Goal: Task Accomplishment & Management: Complete application form

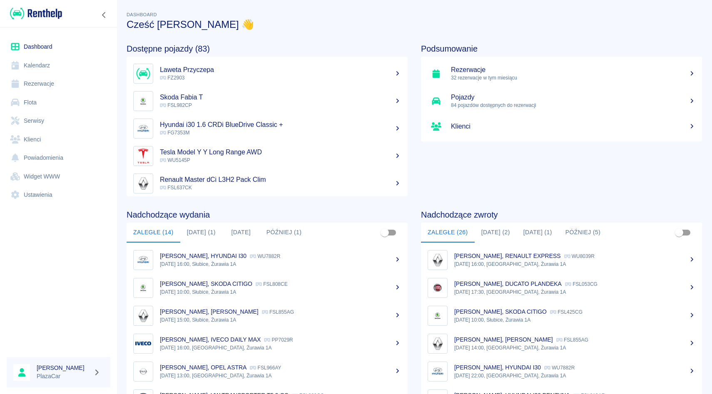
click at [40, 80] on link "Rezerwacje" at bounding box center [59, 83] width 104 height 19
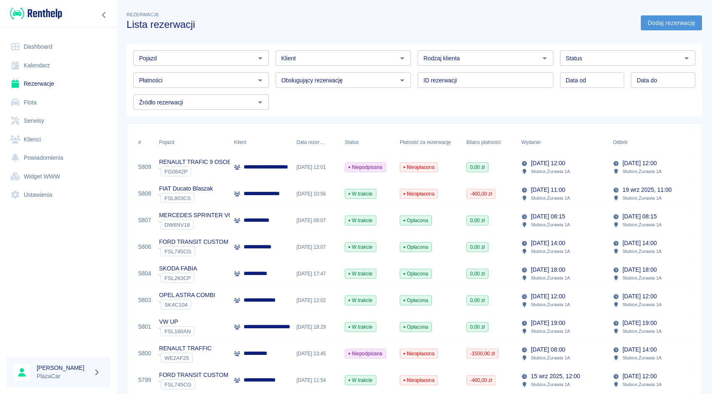
click at [665, 27] on link "Dodaj rezerwację" at bounding box center [671, 22] width 61 height 15
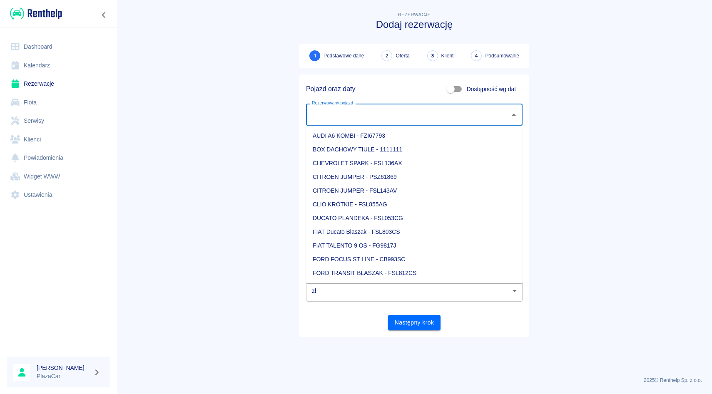
click at [395, 112] on input "Rezerwowany pojazd" at bounding box center [408, 114] width 196 height 15
click at [30, 104] on link "Flota" at bounding box center [59, 102] width 104 height 19
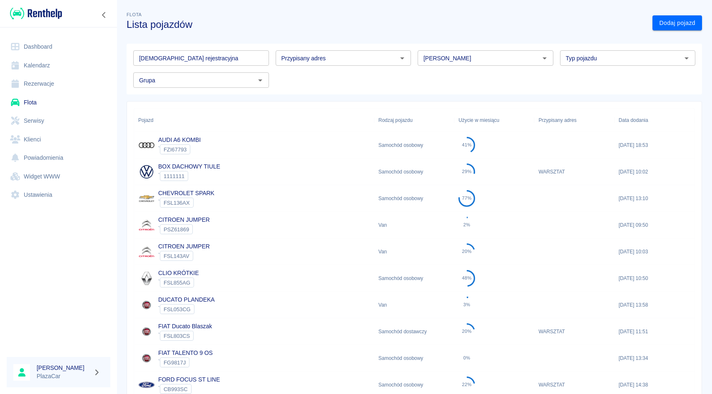
click at [47, 85] on link "Rezerwacje" at bounding box center [59, 83] width 104 height 19
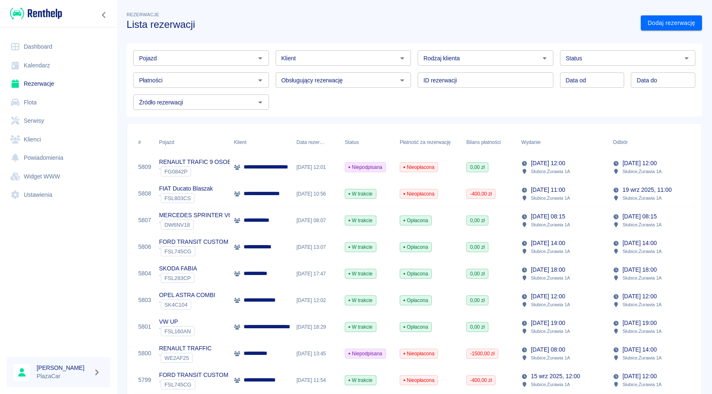
click at [218, 62] on input "Pojazd" at bounding box center [194, 58] width 117 height 10
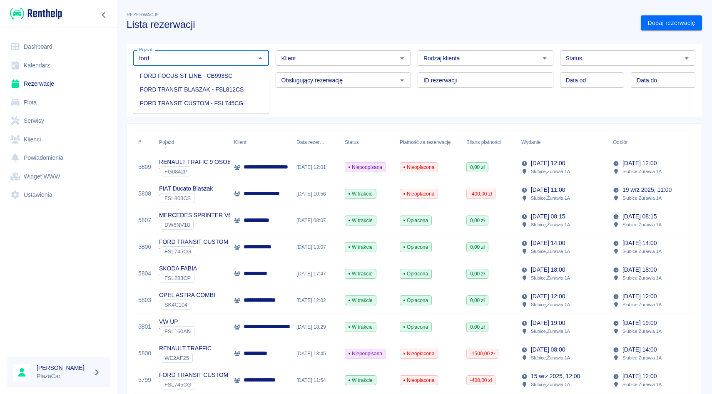
click at [223, 92] on li "FORD TRANSIT BLASZAK - FSL812CS" at bounding box center [201, 90] width 136 height 14
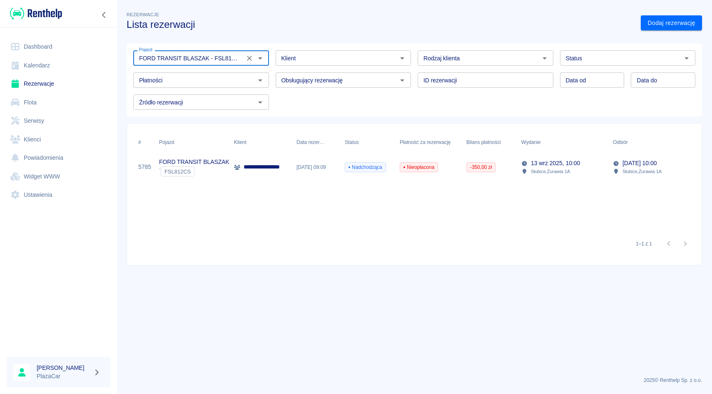
type input "FORD TRANSIT BLASZAK - FSL812CS"
click at [256, 171] on p "**********" at bounding box center [266, 167] width 47 height 9
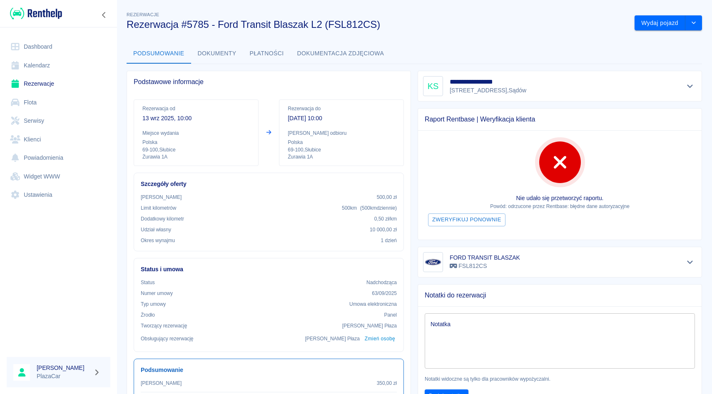
click at [462, 82] on h5 "**********" at bounding box center [477, 82] width 57 height 8
copy h5 "**********"
click at [42, 81] on link "Rezerwacje" at bounding box center [59, 83] width 104 height 19
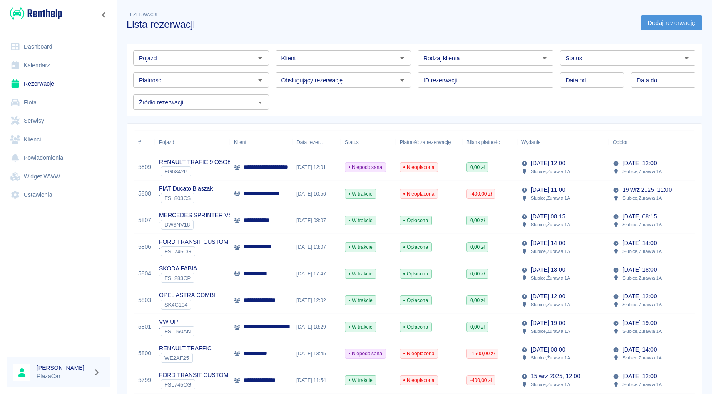
click at [692, 21] on link "Dodaj rezerwację" at bounding box center [671, 22] width 61 height 15
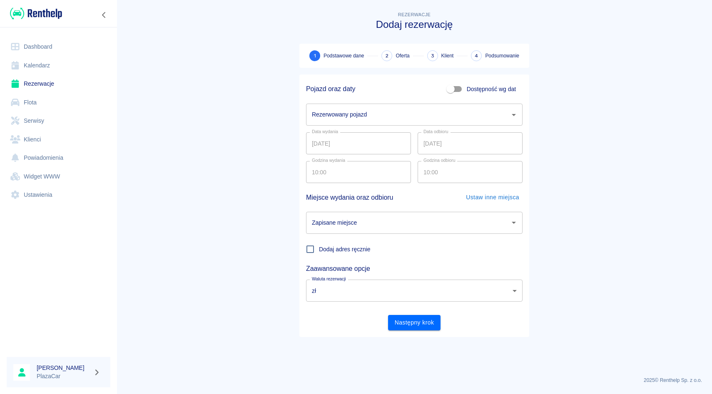
click at [390, 112] on input "Rezerwowany pojazd" at bounding box center [408, 114] width 196 height 15
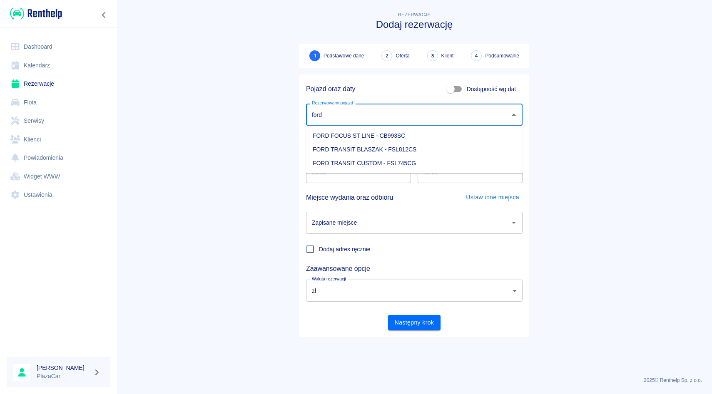
click at [398, 145] on li "FORD TRANSIT BLASZAK - FSL812CS" at bounding box center [414, 150] width 216 height 14
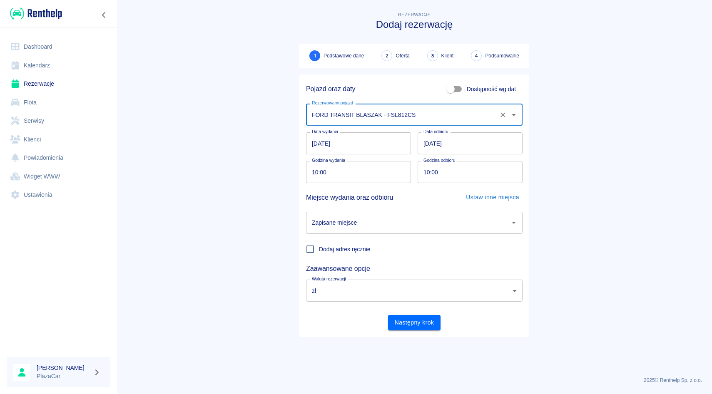
type input "FORD TRANSIT BLASZAK - FSL812CS"
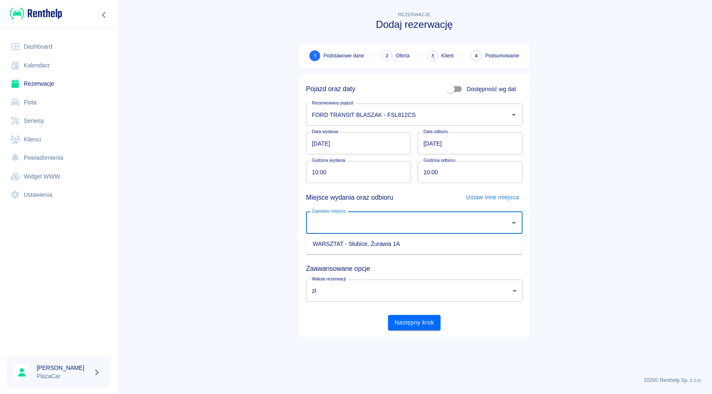
click at [365, 229] on input "Zapisane miejsce" at bounding box center [408, 223] width 196 height 15
click at [367, 244] on li "WARSZTAT - Słubice, Żurawia 1A" at bounding box center [414, 244] width 216 height 14
type input "WARSZTAT - Słubice, Żurawia 1A"
click at [424, 322] on button "Następny krok" at bounding box center [414, 322] width 53 height 15
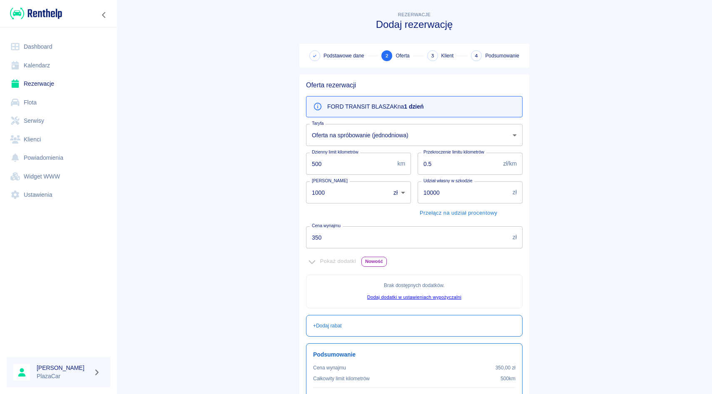
click at [319, 191] on input "1000" at bounding box center [345, 192] width 78 height 22
type input "1000"
click at [316, 235] on input "350" at bounding box center [407, 237] width 203 height 22
type input "200"
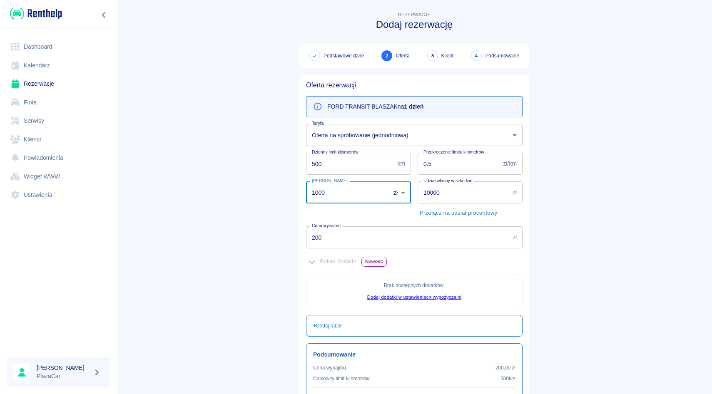
click at [327, 197] on input "1000" at bounding box center [345, 192] width 78 height 22
click at [318, 191] on input "1000" at bounding box center [345, 192] width 78 height 22
type input "500"
click at [263, 231] on main "Rezerwacje Dodaj rezerwację Podstawowe dane 2 Oferta 3 Klient 4 Podsumowanie Of…" at bounding box center [414, 233] width 595 height 447
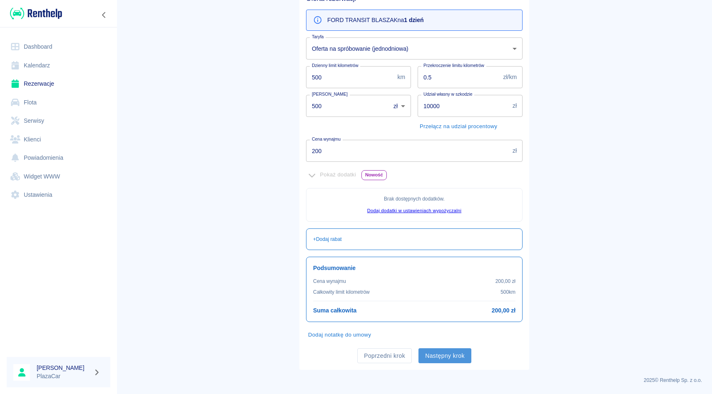
click at [442, 359] on button "Następny krok" at bounding box center [444, 355] width 53 height 15
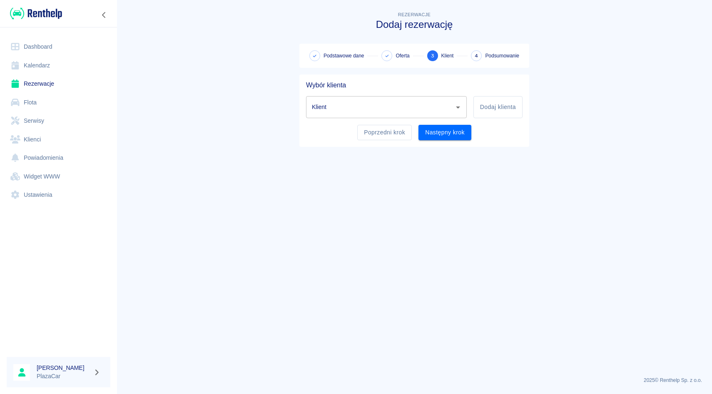
click at [324, 109] on input "Klient" at bounding box center [380, 107] width 141 height 15
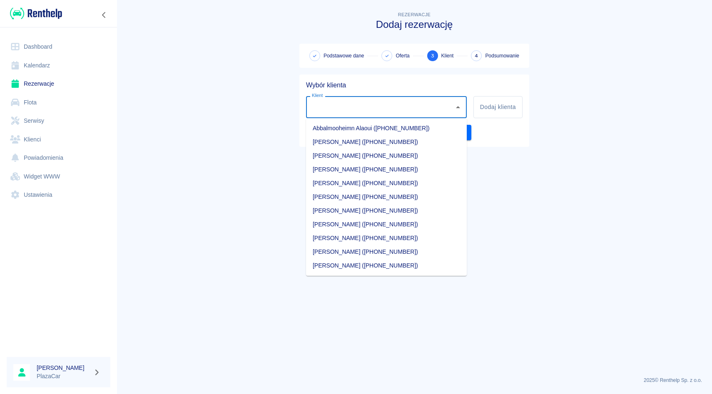
paste input "[PERSON_NAME]"
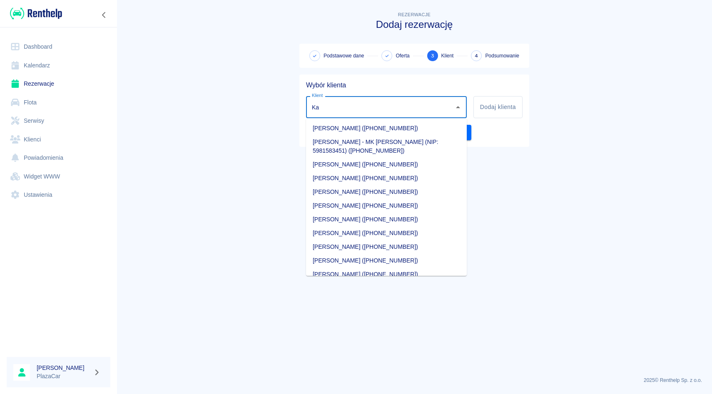
type input "K"
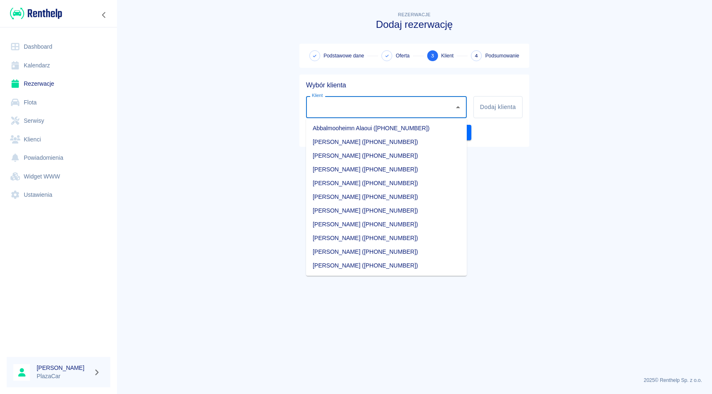
paste input "[PERSON_NAME]"
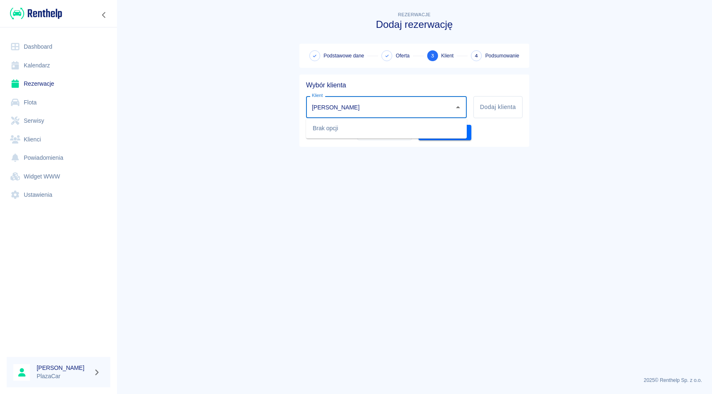
click at [325, 107] on input "[PERSON_NAME]" at bounding box center [380, 107] width 141 height 15
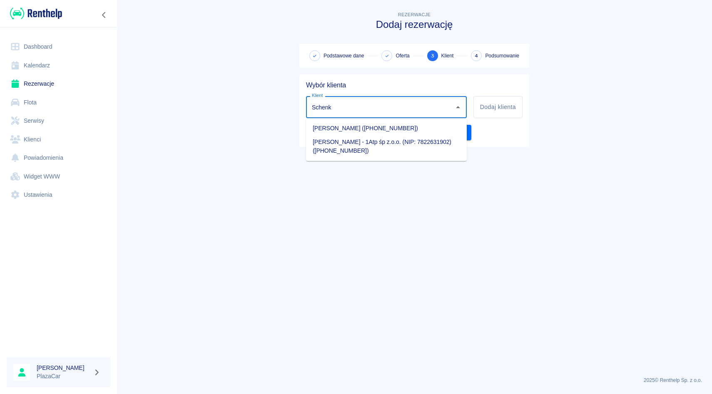
click at [380, 127] on li "[PERSON_NAME] ([PHONE_NUMBER])" at bounding box center [386, 129] width 161 height 14
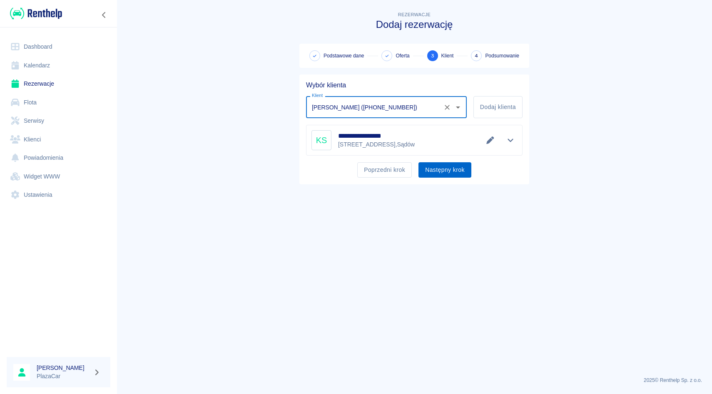
type input "[PERSON_NAME] ([PHONE_NUMBER])"
click at [447, 173] on button "Następny krok" at bounding box center [444, 169] width 53 height 15
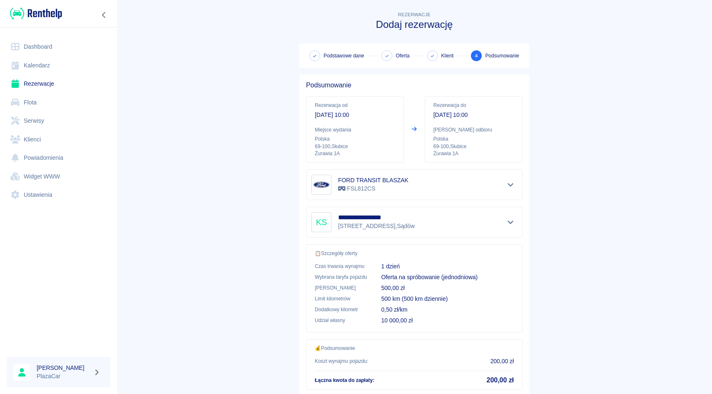
scroll to position [55, 0]
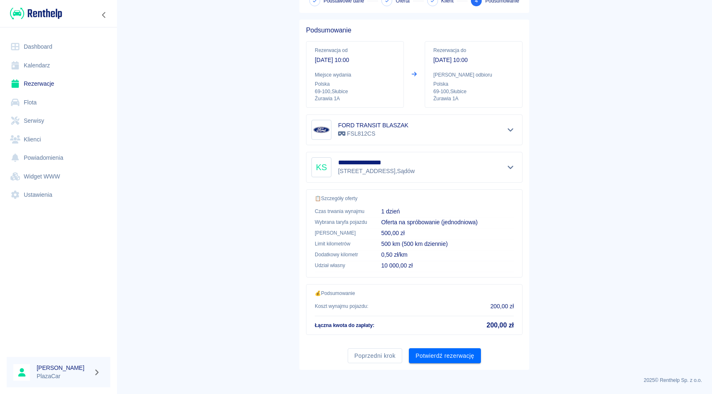
click at [562, 350] on main "**********" at bounding box center [414, 162] width 595 height 415
click at [449, 356] on button "Potwierdź rezerwację" at bounding box center [445, 355] width 72 height 15
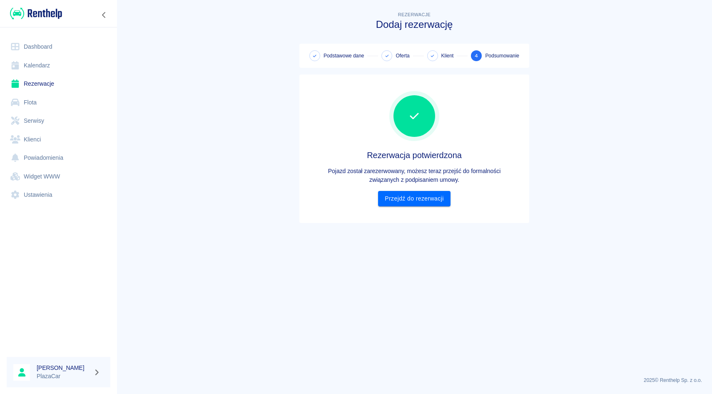
scroll to position [0, 0]
click at [429, 200] on link "Przejdź do rezerwacji" at bounding box center [414, 198] width 72 height 15
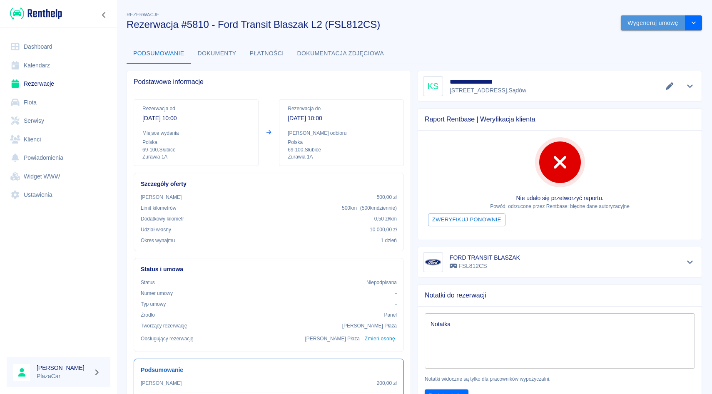
click at [643, 28] on button "Wygeneruj umowę" at bounding box center [653, 22] width 65 height 15
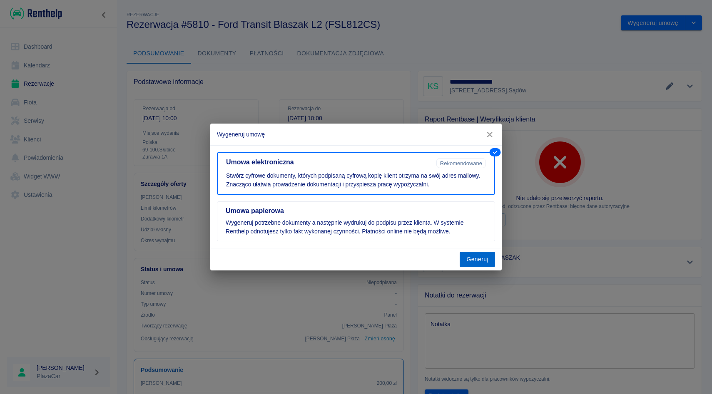
click at [482, 252] on div "Generuj" at bounding box center [355, 259] width 291 height 22
click at [476, 260] on button "Generuj" at bounding box center [476, 259] width 35 height 15
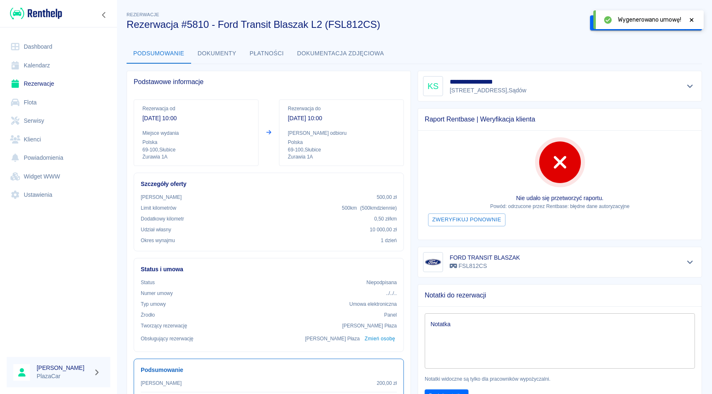
click at [692, 17] on icon at bounding box center [691, 20] width 7 height 6
click at [623, 22] on button "Podpisz umowę elektroniczną" at bounding box center [637, 22] width 95 height 15
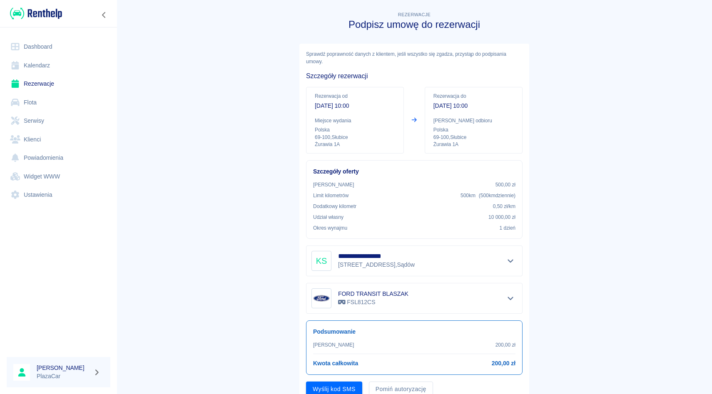
scroll to position [33, 0]
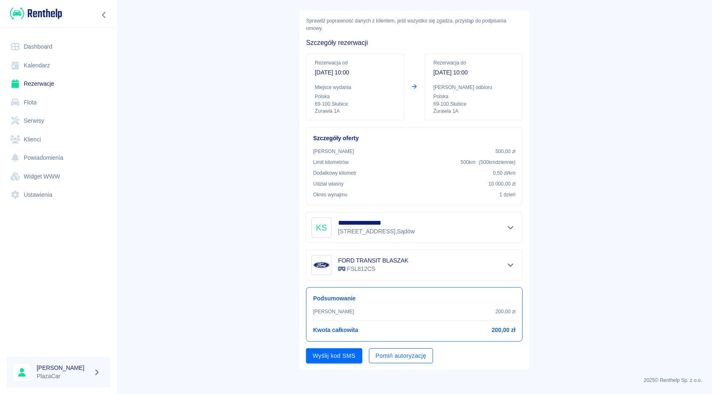
click at [392, 356] on button "Pomiń autoryzację" at bounding box center [401, 355] width 64 height 15
click at [335, 360] on button "Podpisz umowę" at bounding box center [334, 355] width 57 height 15
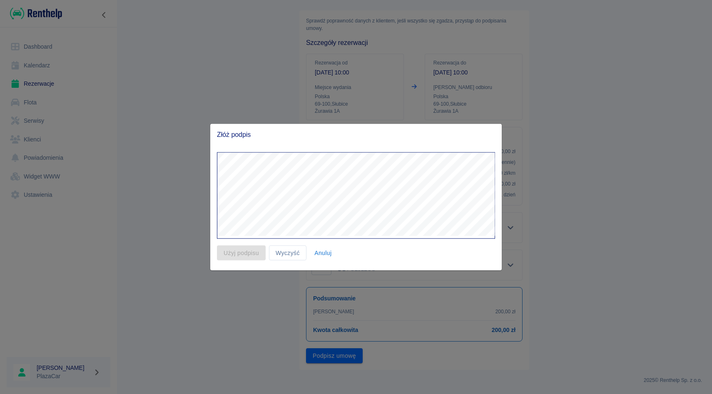
click at [323, 252] on button "Anuluj" at bounding box center [323, 252] width 27 height 15
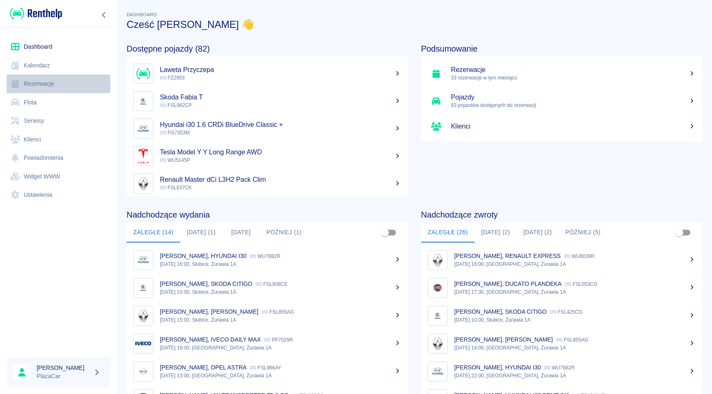
click at [68, 83] on link "Rezerwacje" at bounding box center [59, 83] width 104 height 19
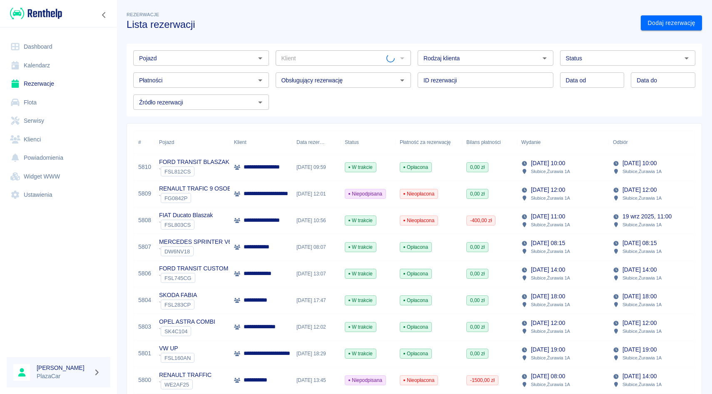
click at [598, 165] on div "[DATE] 10:00 Słubice , Żurawia 1A" at bounding box center [563, 167] width 92 height 27
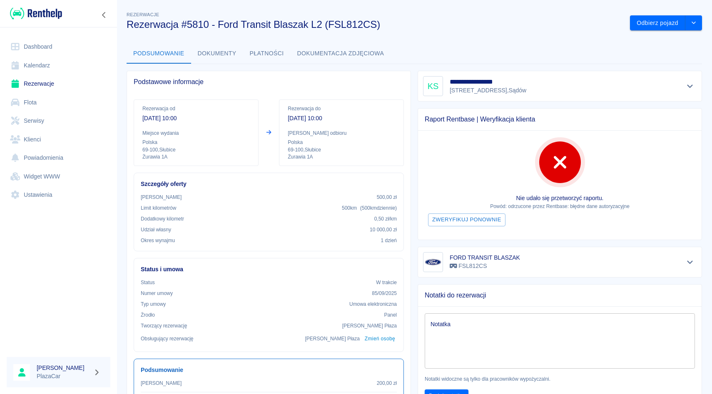
click at [690, 261] on icon "Pokaż szczegóły" at bounding box center [690, 261] width 10 height 7
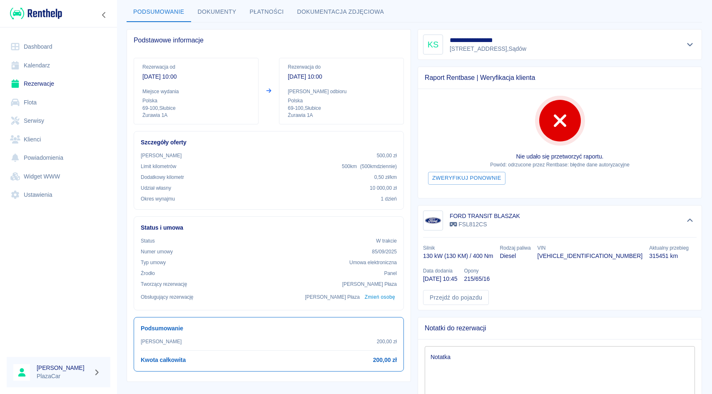
scroll to position [58, 0]
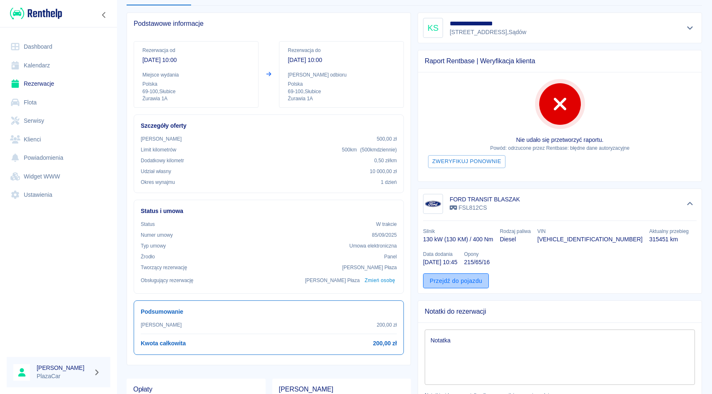
click at [443, 280] on link "Przejdź do pojazdu" at bounding box center [456, 280] width 66 height 15
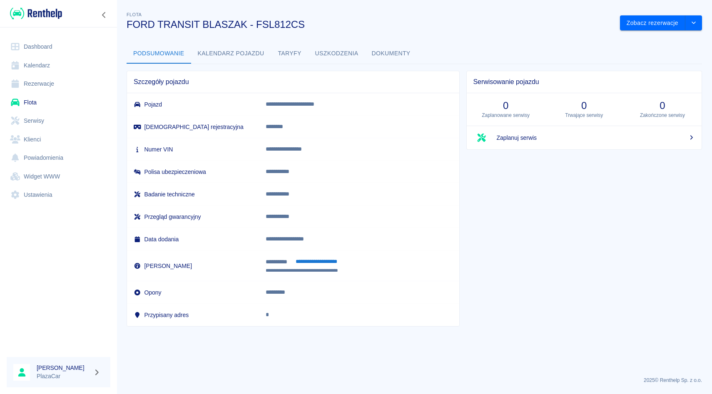
click at [389, 55] on button "Dokumenty" at bounding box center [391, 54] width 52 height 20
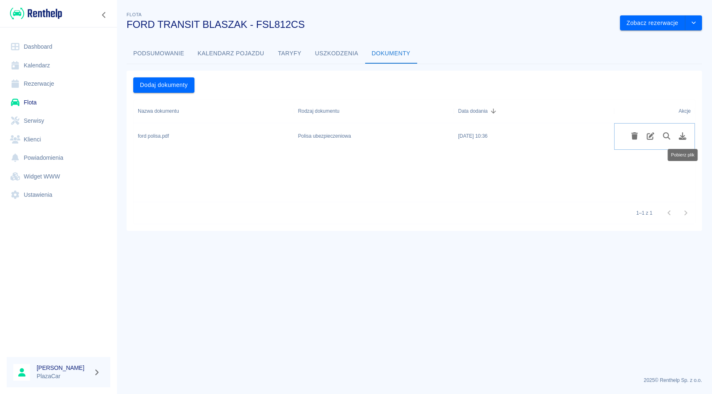
click at [685, 135] on icon "Pobierz plik" at bounding box center [683, 135] width 10 height 7
